Goal: Task Accomplishment & Management: Manage account settings

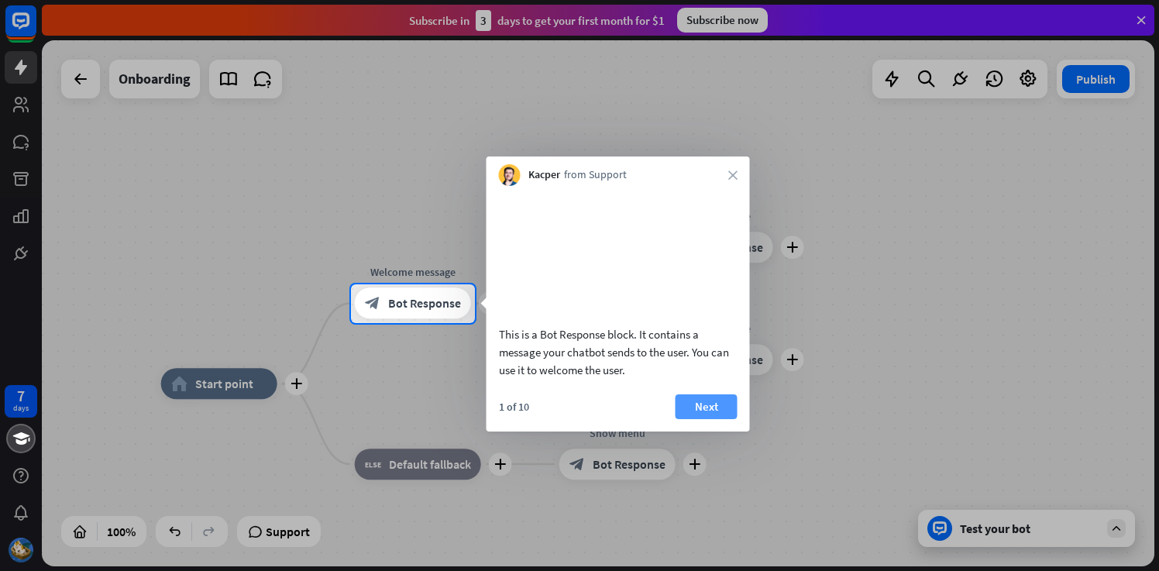
click at [714, 416] on button "Next" at bounding box center [707, 406] width 62 height 25
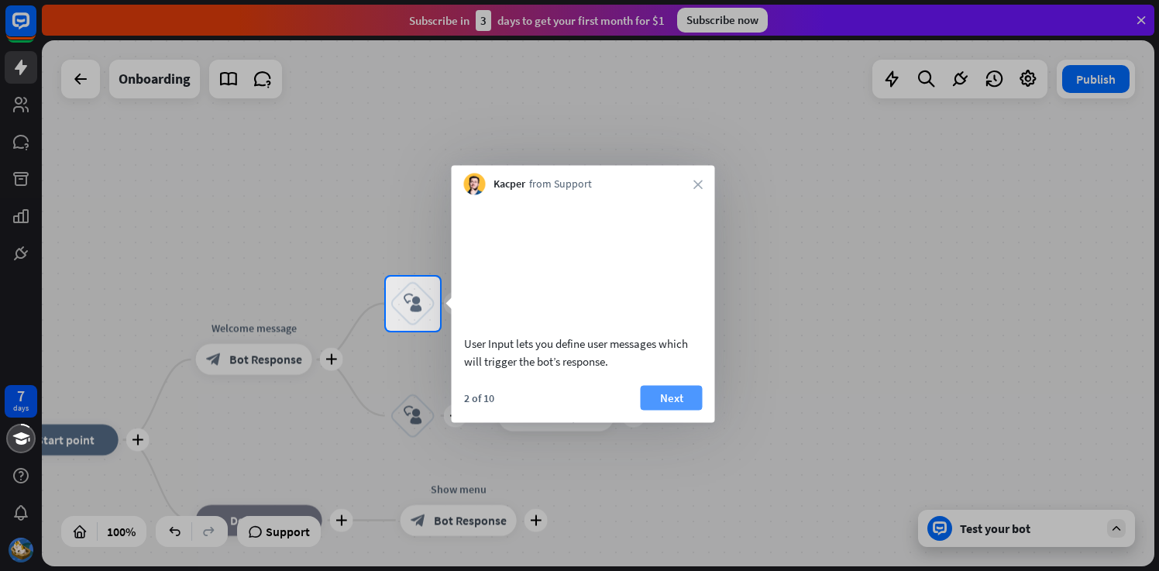
click at [668, 410] on button "Next" at bounding box center [672, 397] width 62 height 25
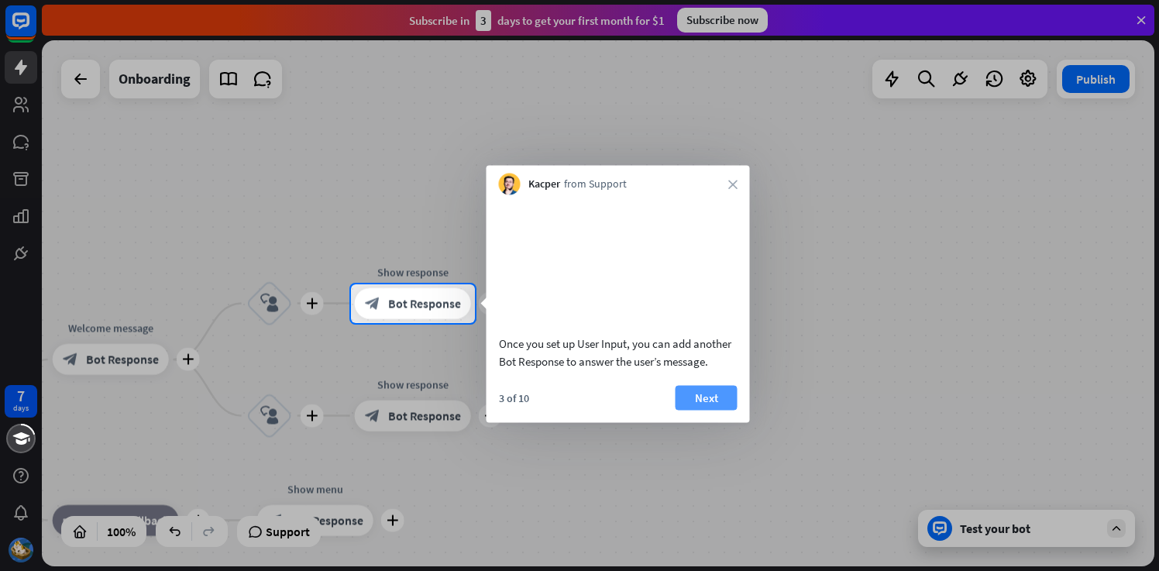
click at [701, 405] on button "Next" at bounding box center [707, 397] width 62 height 25
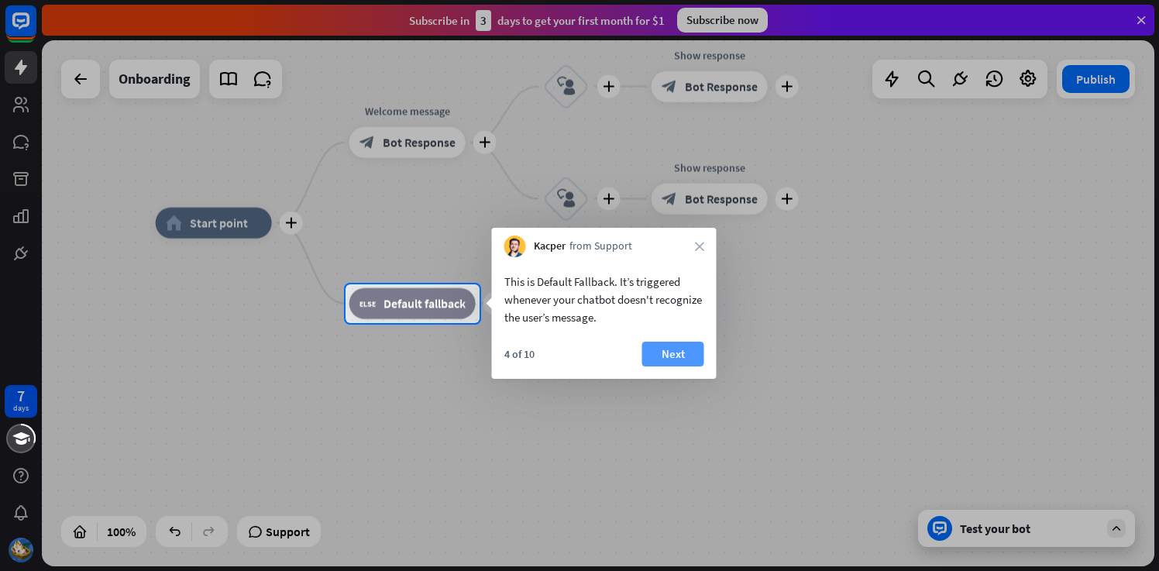
click at [667, 355] on button "Next" at bounding box center [674, 354] width 62 height 25
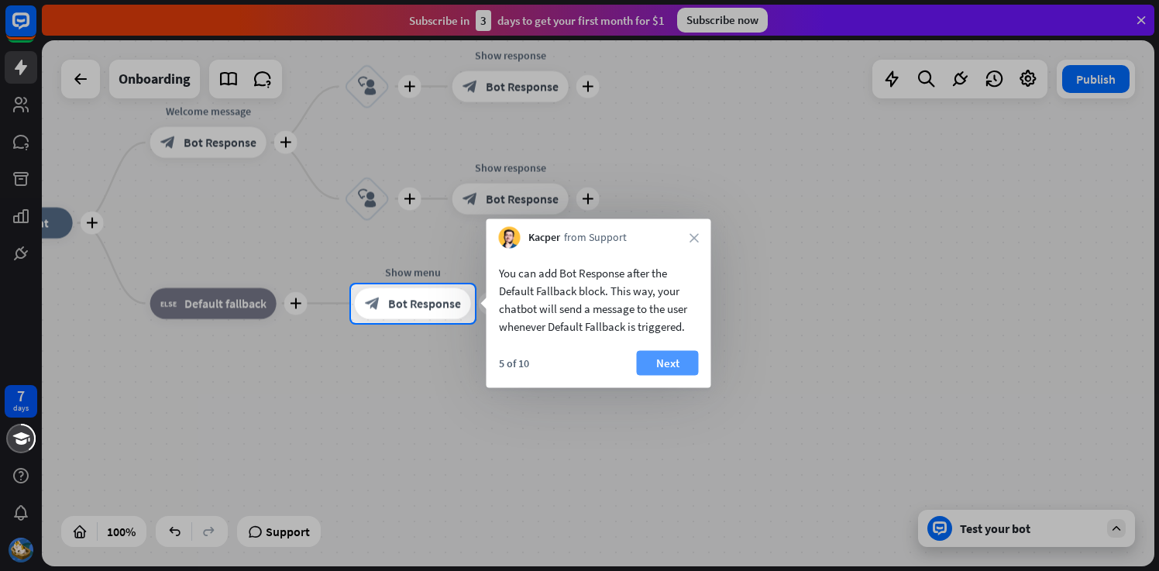
click at [665, 355] on button "Next" at bounding box center [668, 363] width 62 height 25
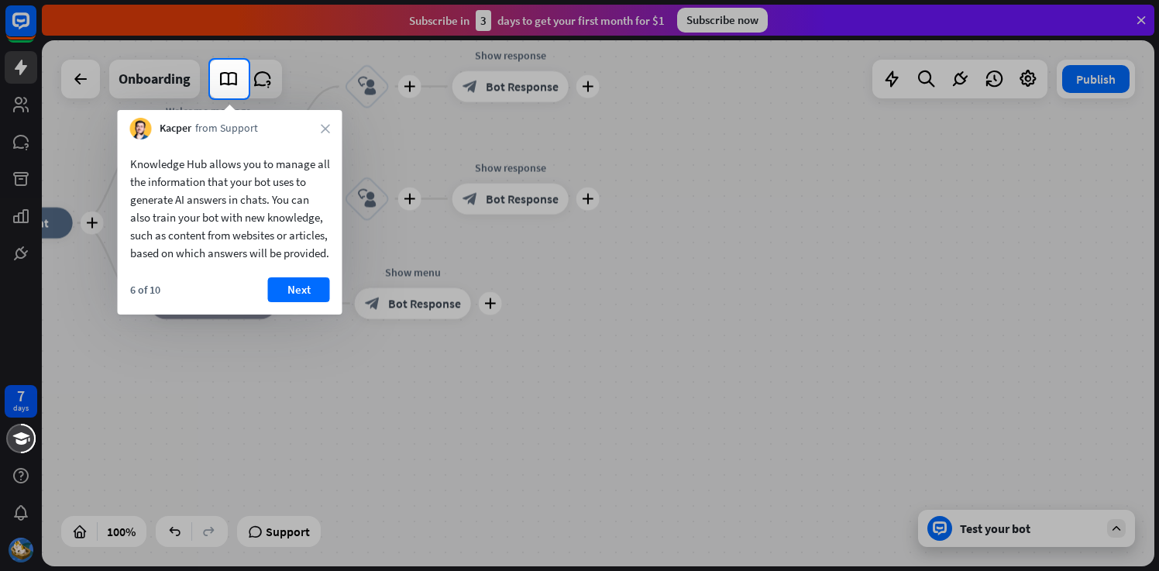
click at [360, 391] on div at bounding box center [579, 334] width 1159 height 473
click at [305, 302] on button "Next" at bounding box center [299, 289] width 62 height 25
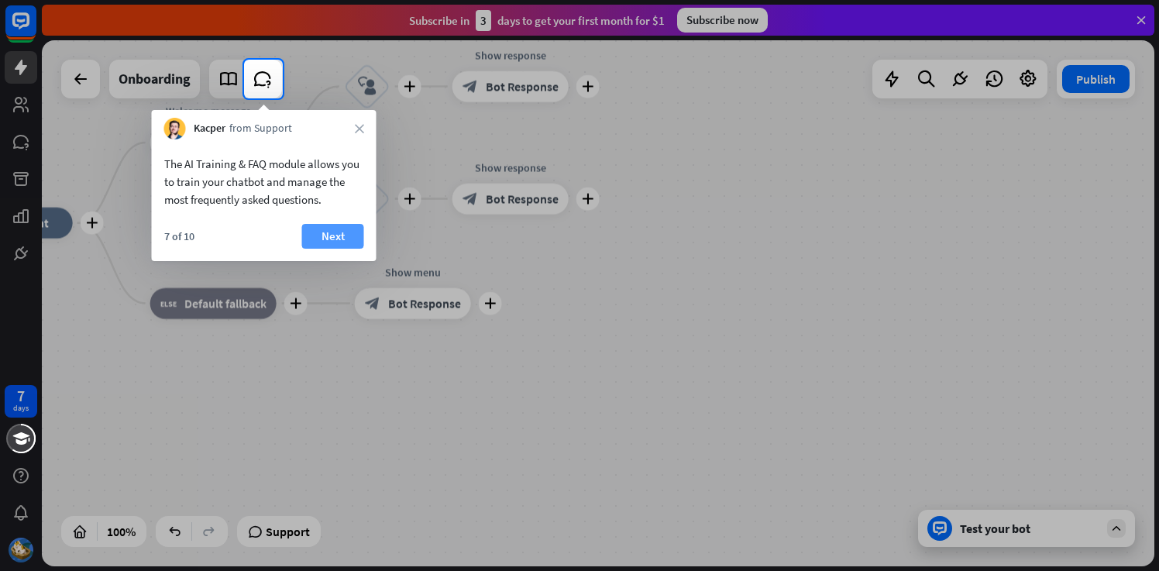
click at [342, 224] on button "Next" at bounding box center [333, 236] width 62 height 25
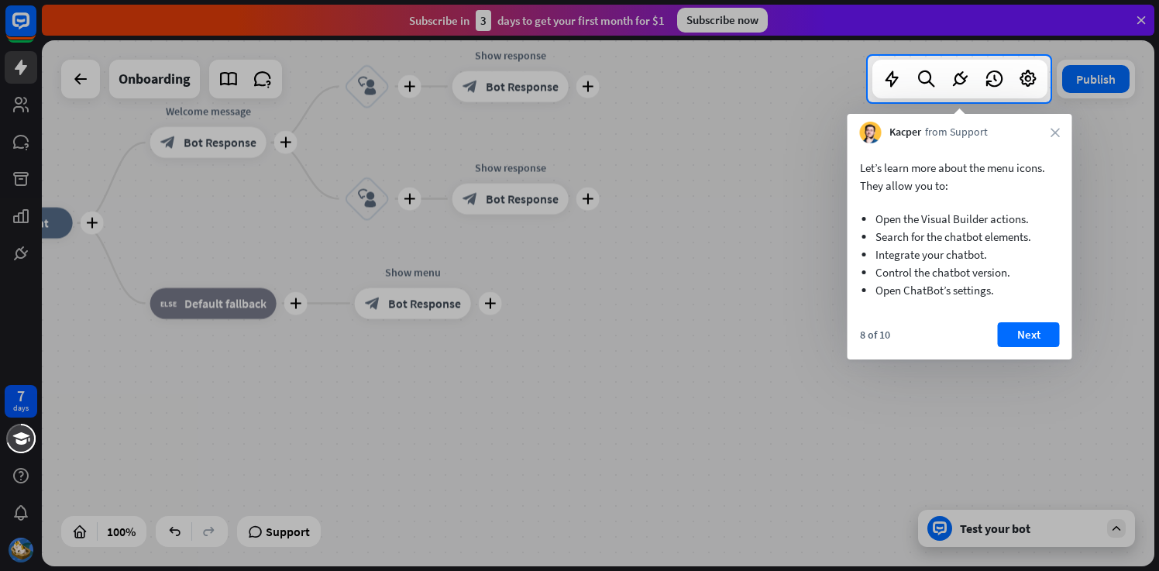
drag, startPoint x: 224, startPoint y: 214, endPoint x: 441, endPoint y: 214, distance: 217.0
click at [224, 214] on div at bounding box center [579, 336] width 1159 height 469
click at [1043, 330] on button "Next" at bounding box center [1029, 334] width 62 height 25
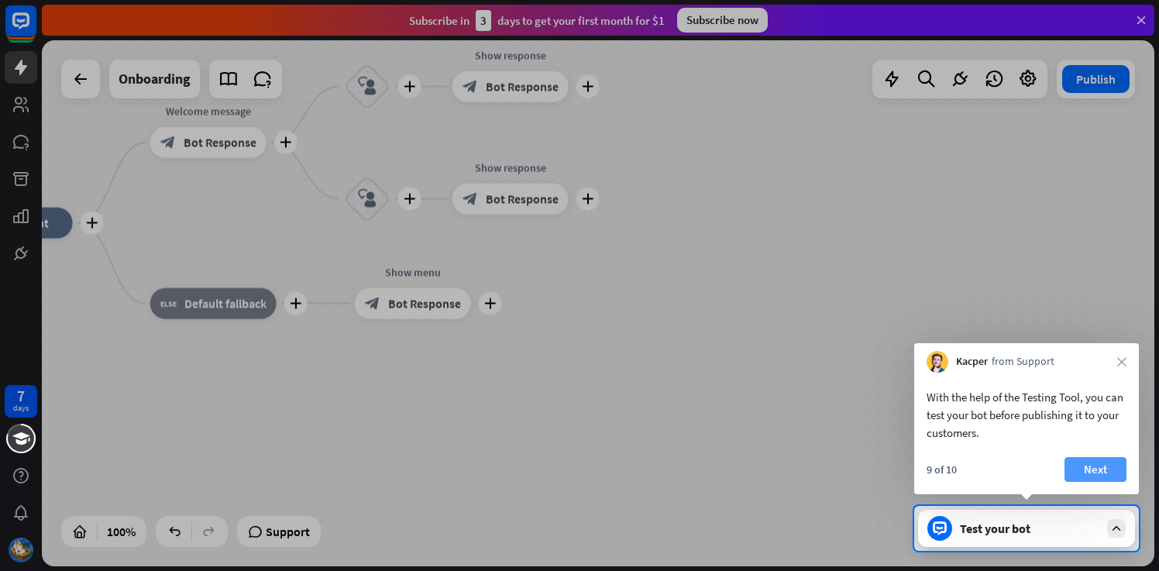
click at [1101, 467] on button "Next" at bounding box center [1096, 469] width 62 height 25
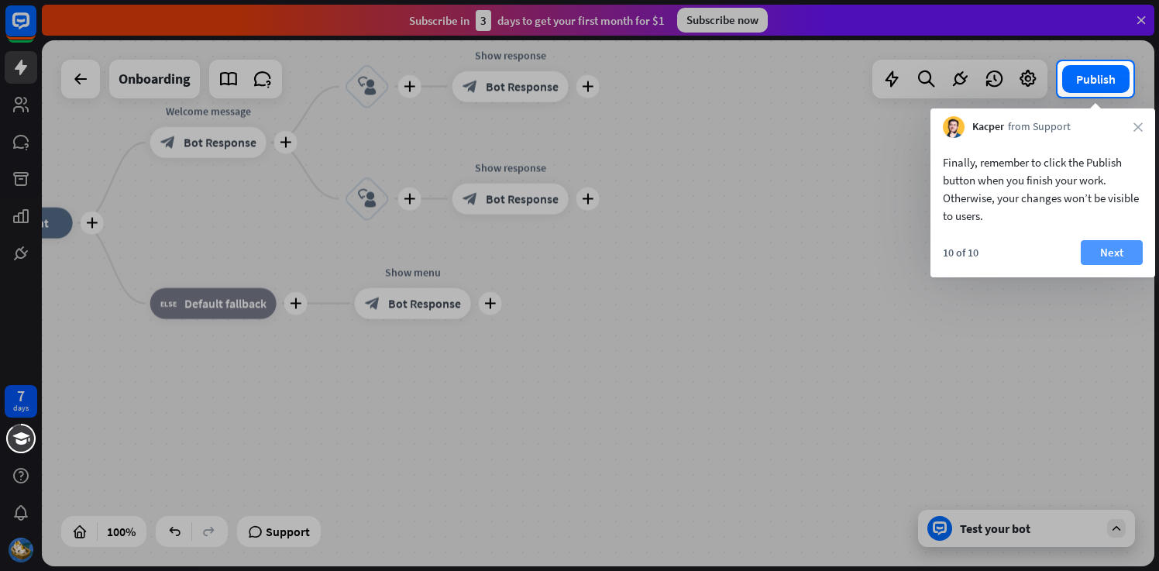
click at [1125, 250] on button "Next" at bounding box center [1112, 252] width 62 height 25
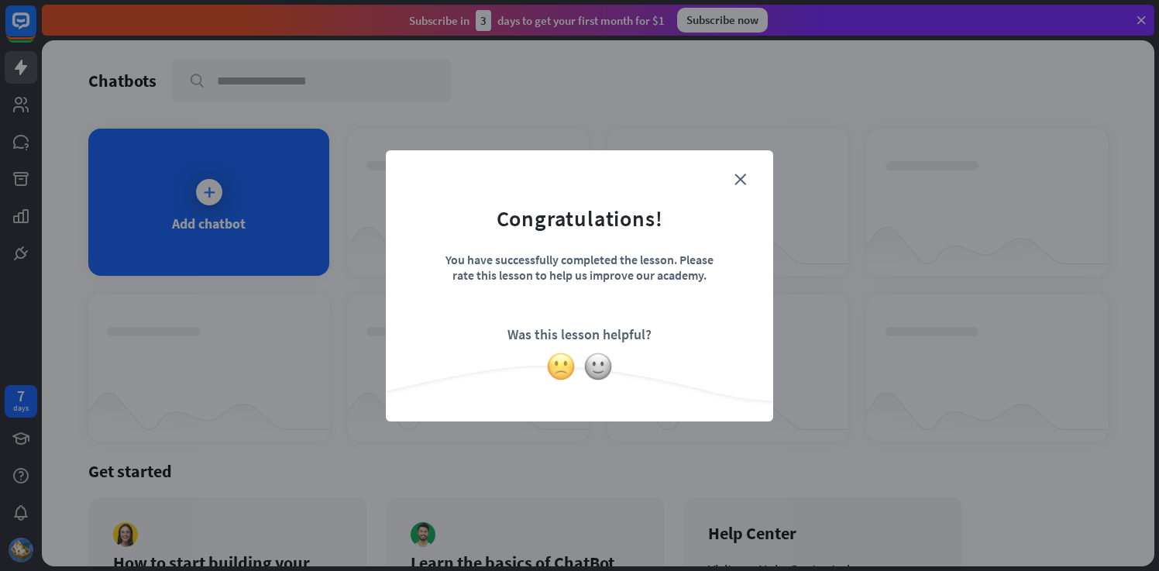
click at [563, 356] on img at bounding box center [560, 366] width 29 height 29
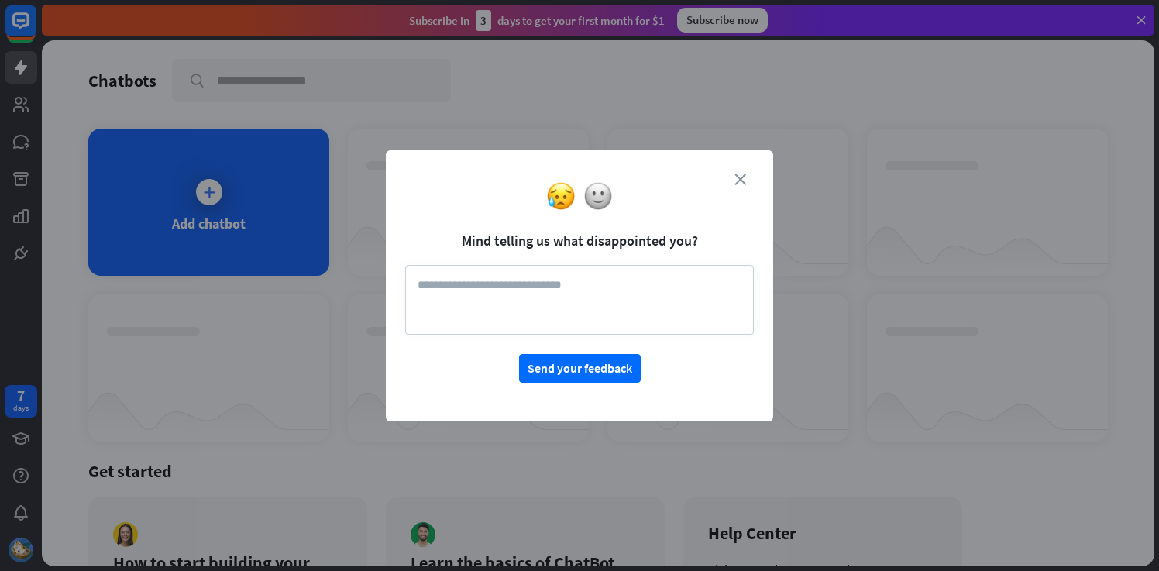
click at [739, 178] on icon "close" at bounding box center [741, 180] width 12 height 12
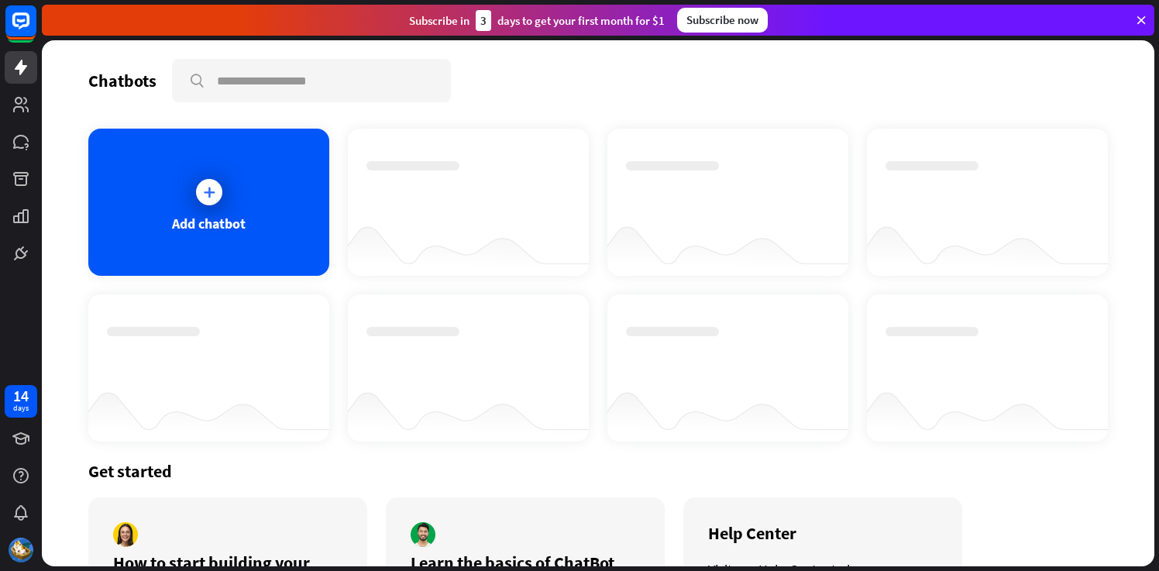
click at [213, 202] on div at bounding box center [209, 192] width 26 height 26
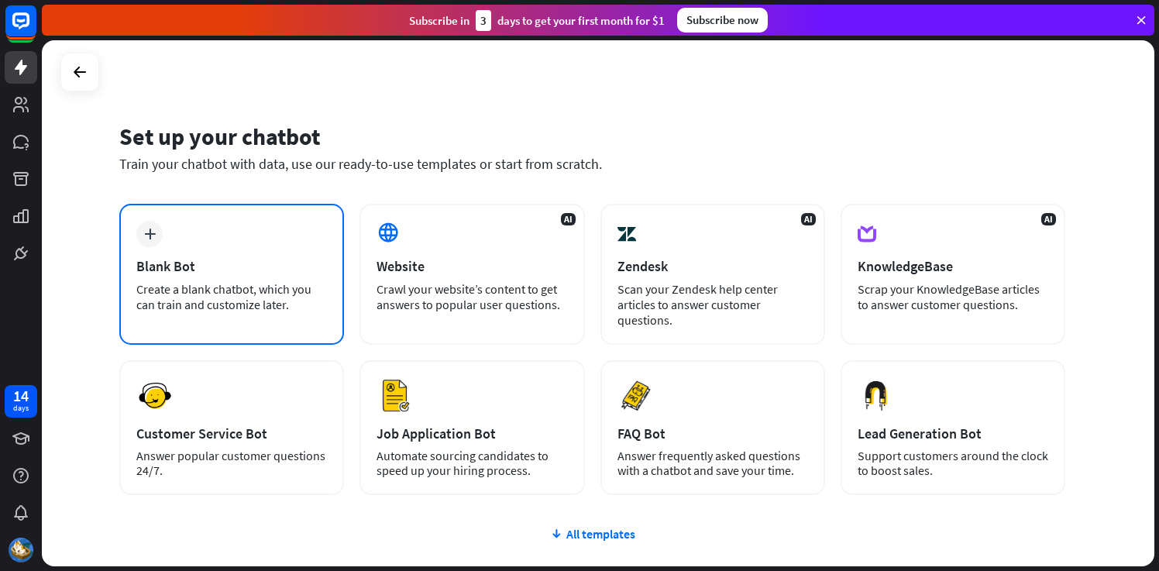
click at [256, 274] on div "Blank Bot" at bounding box center [231, 266] width 191 height 18
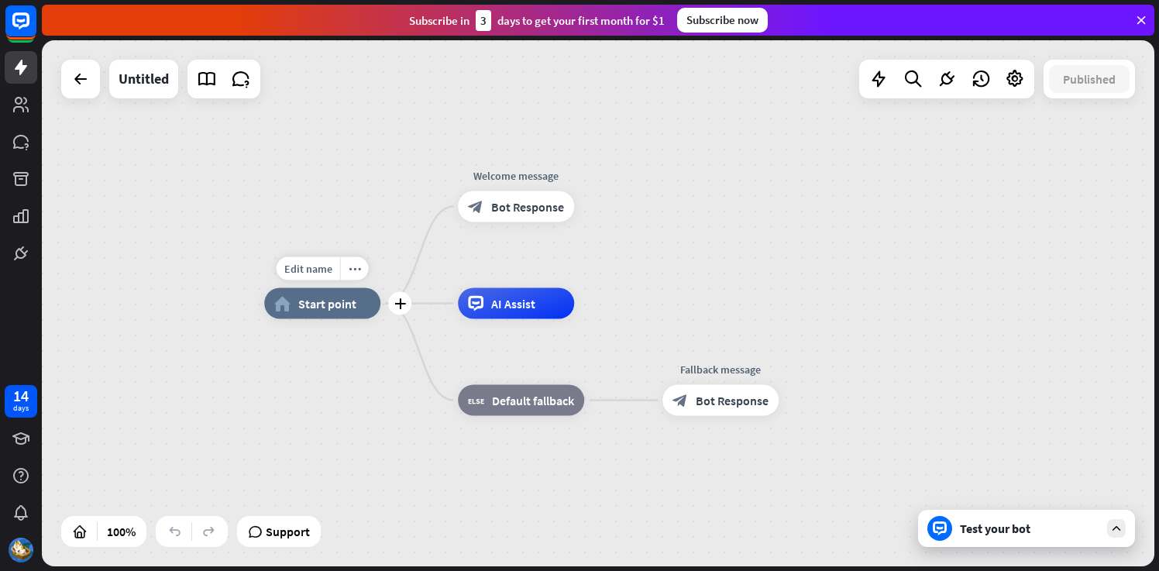
click at [300, 298] on span "Start point" at bounding box center [327, 304] width 58 height 16
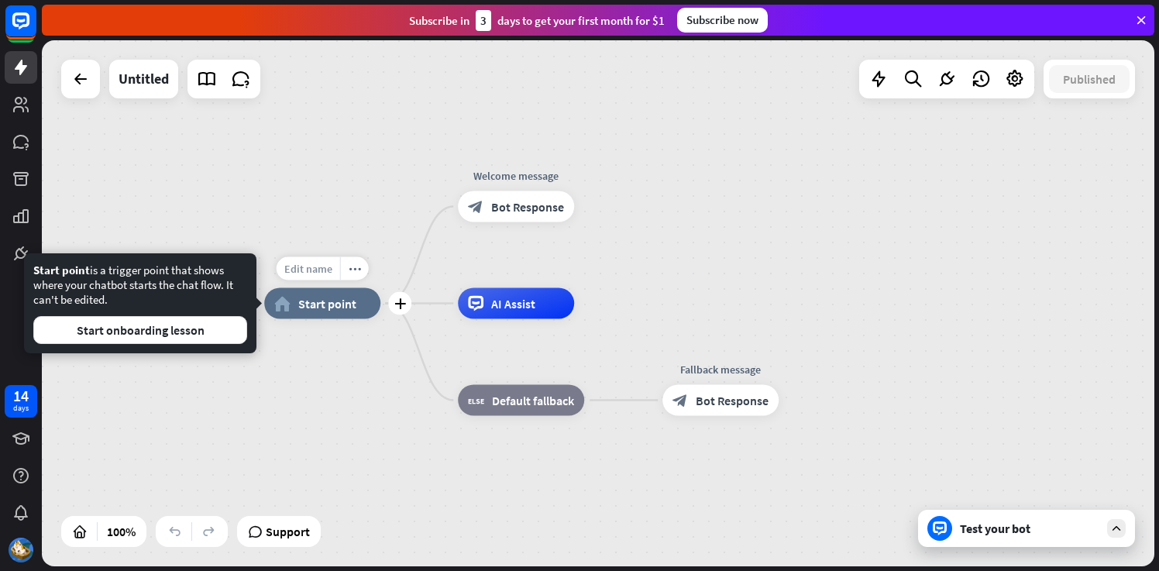
click at [307, 271] on span "Edit name" at bounding box center [308, 269] width 48 height 14
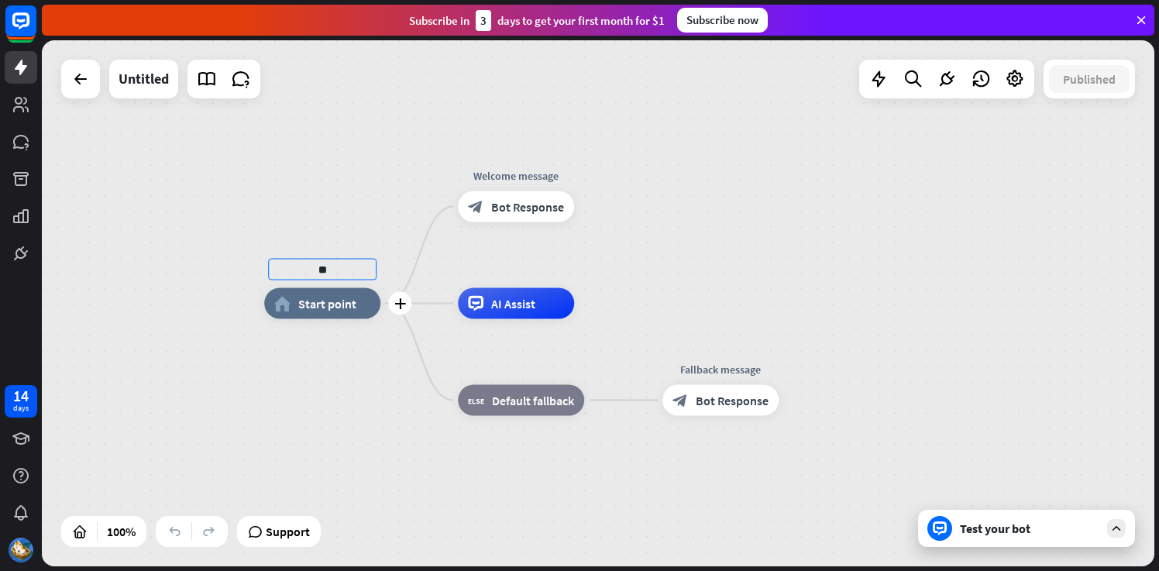
type input "*"
click at [325, 274] on input "**********" at bounding box center [322, 270] width 109 height 22
type input "**********"
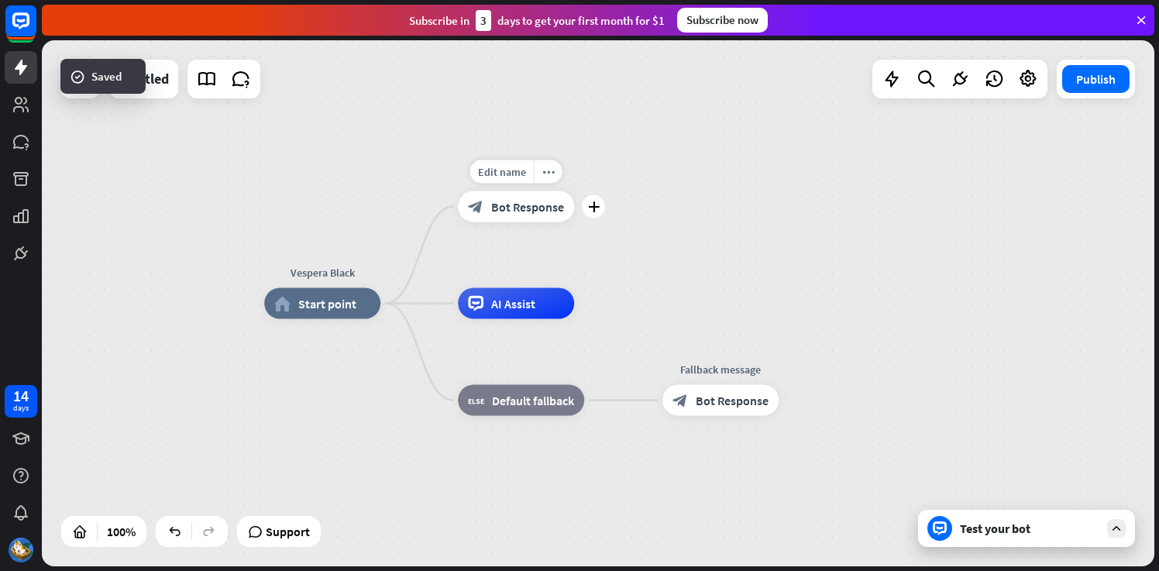
click at [524, 215] on div "block_bot_response Bot Response" at bounding box center [516, 206] width 116 height 31
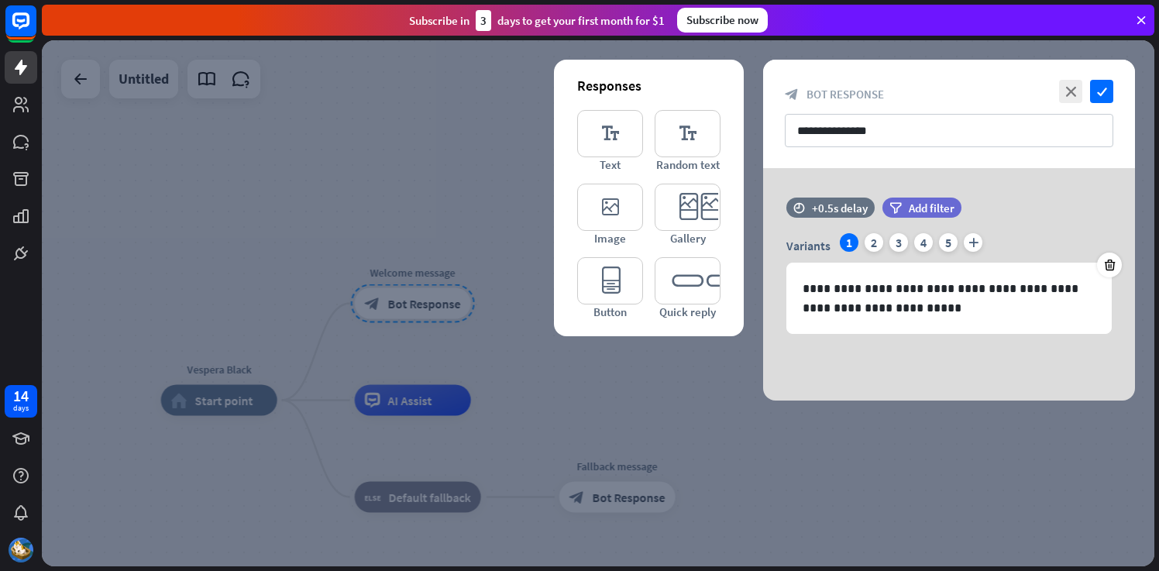
click at [1145, 17] on icon at bounding box center [1142, 20] width 14 height 14
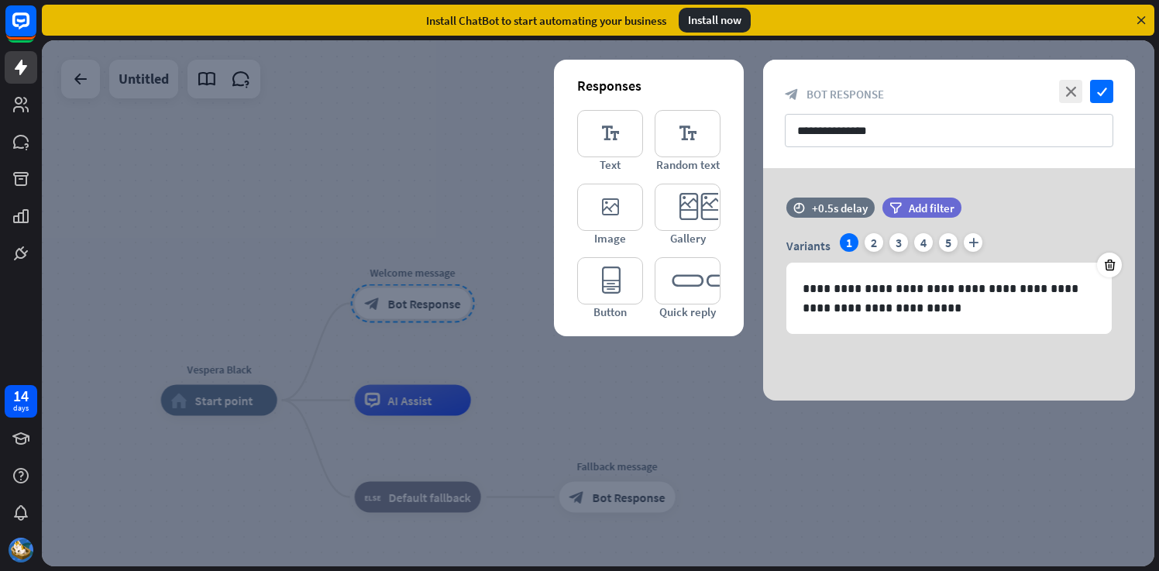
click at [1142, 17] on icon at bounding box center [1142, 20] width 14 height 14
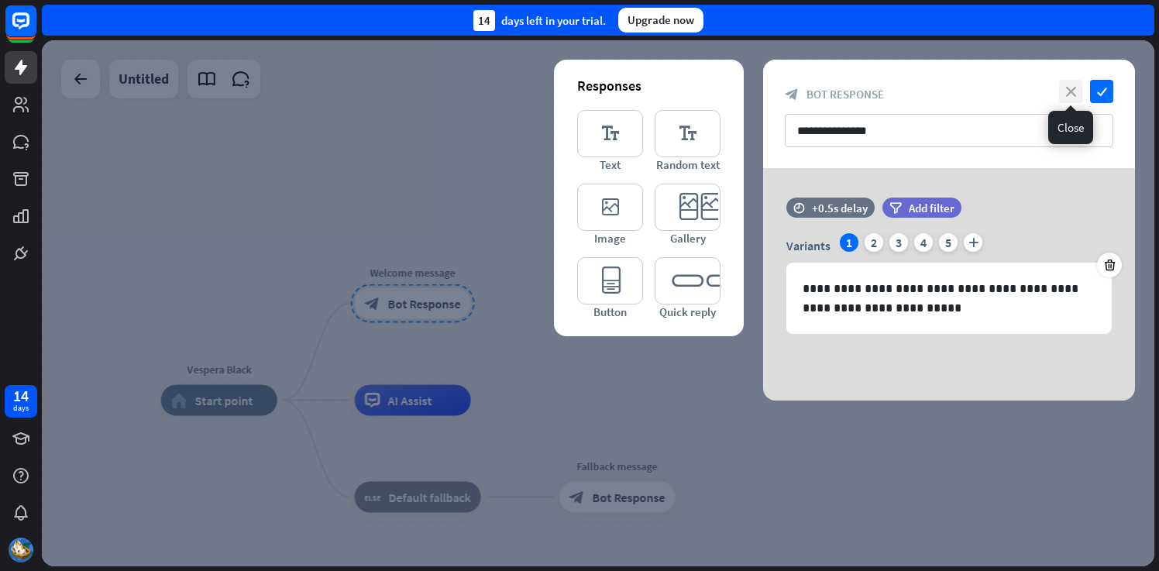
click at [1059, 88] on icon "close" at bounding box center [1070, 91] width 23 height 23
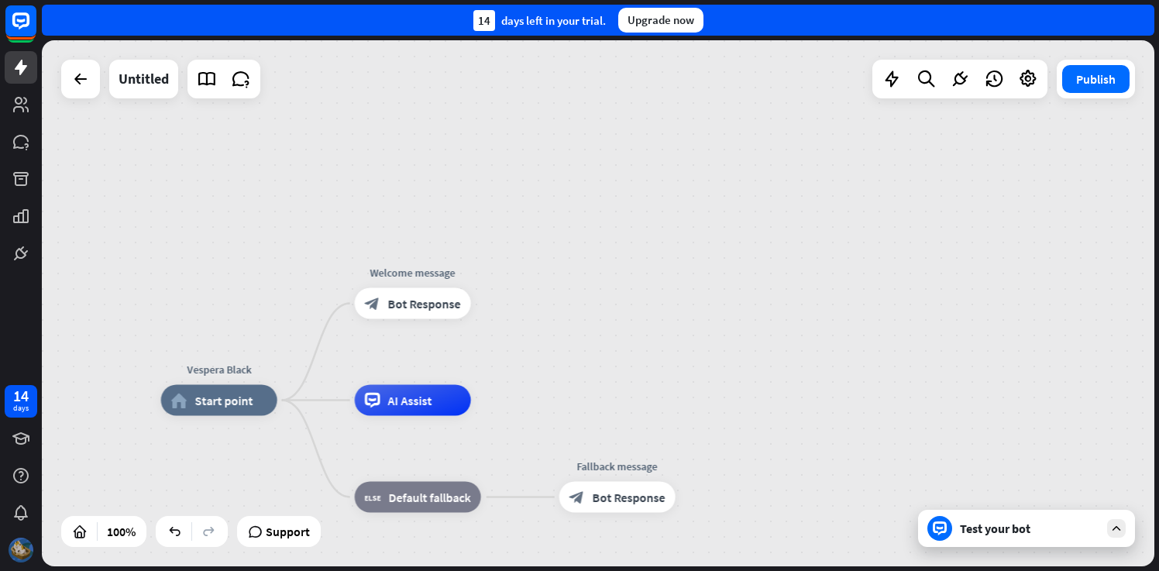
click at [15, 543] on img at bounding box center [21, 550] width 25 height 25
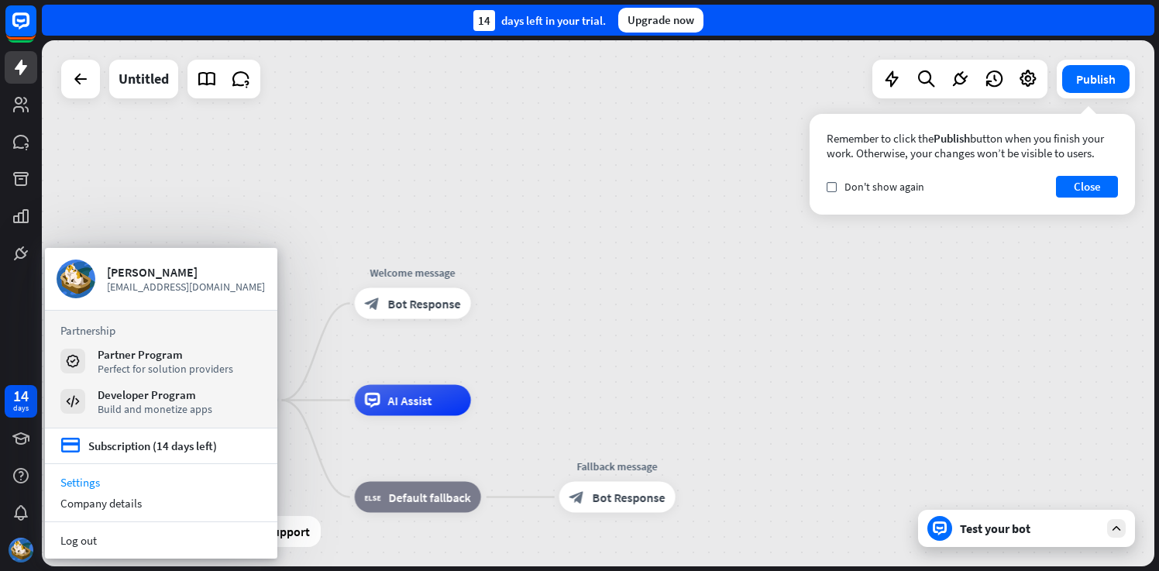
click at [92, 484] on link "Settings" at bounding box center [161, 482] width 233 height 21
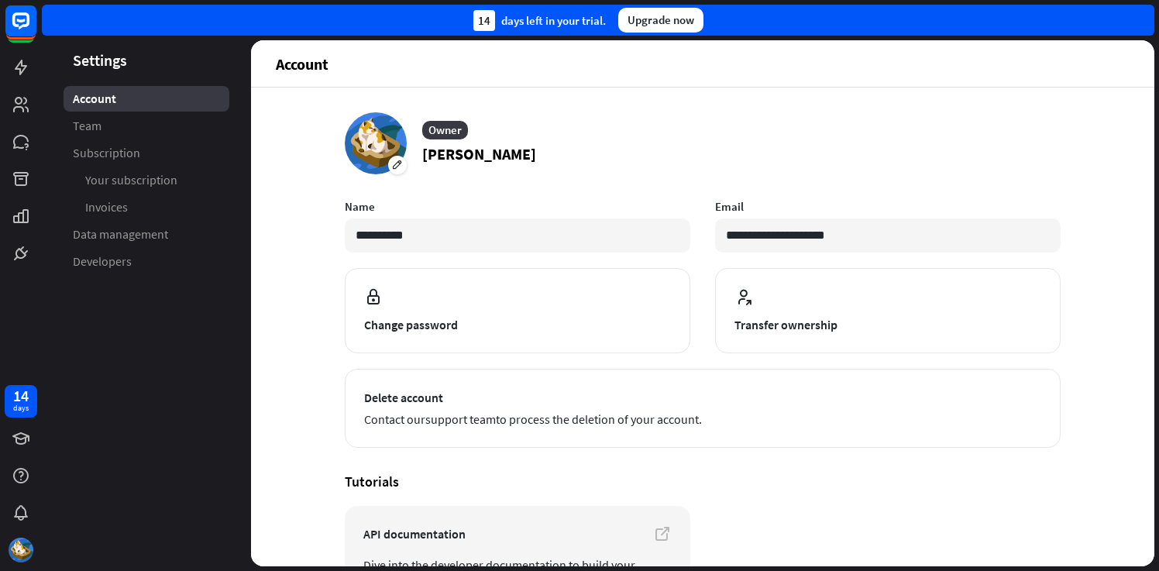
scroll to position [116, 0]
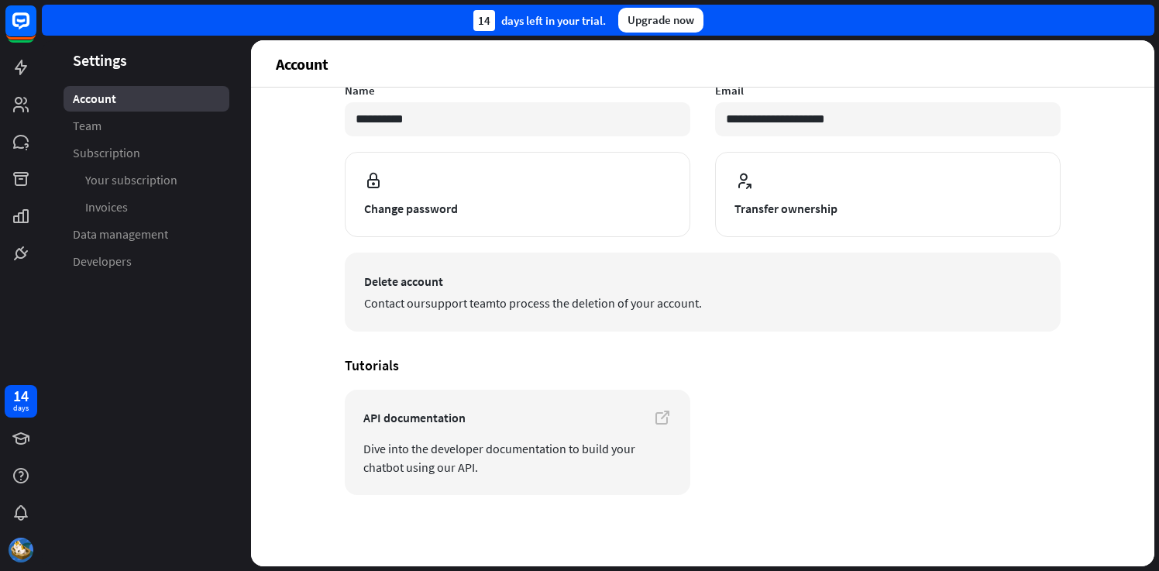
click at [537, 270] on button "Delete account Contact our support team to process the deletion of your account." at bounding box center [703, 292] width 716 height 79
click at [426, 266] on button "Delete account Contact our support team to process the deletion of your account." at bounding box center [703, 292] width 716 height 79
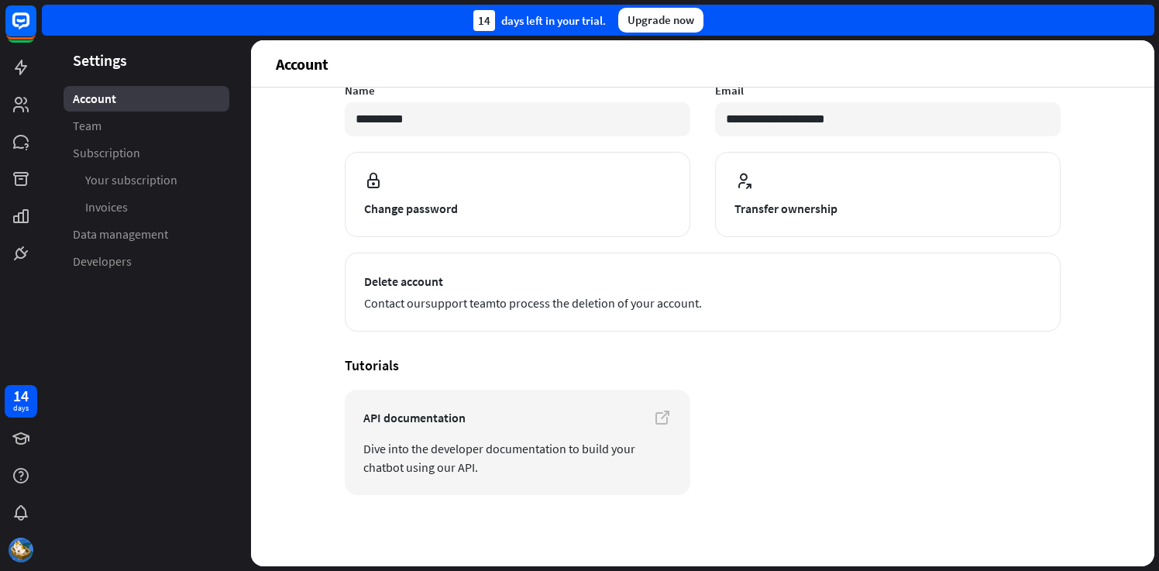
scroll to position [0, 0]
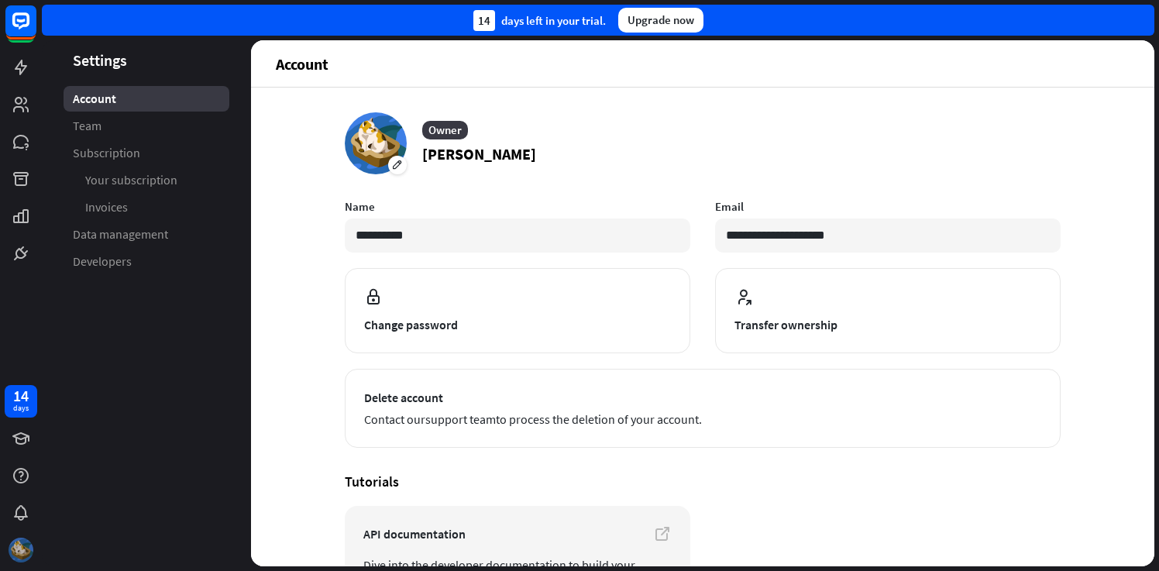
click at [22, 542] on img at bounding box center [21, 550] width 25 height 25
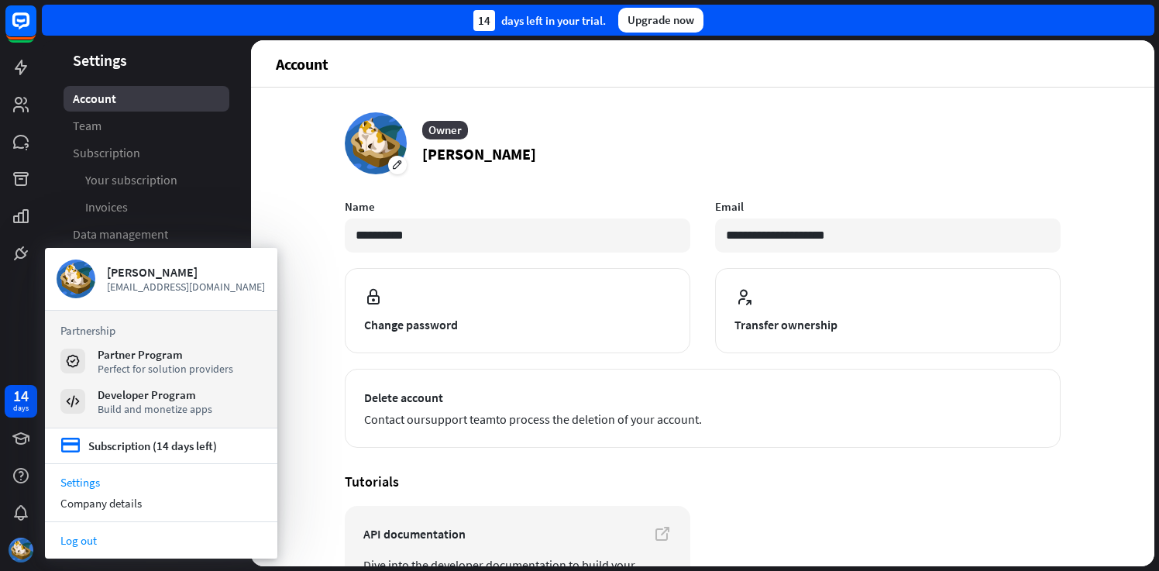
click at [78, 537] on link "Log out" at bounding box center [161, 540] width 233 height 21
